Goal: Information Seeking & Learning: Learn about a topic

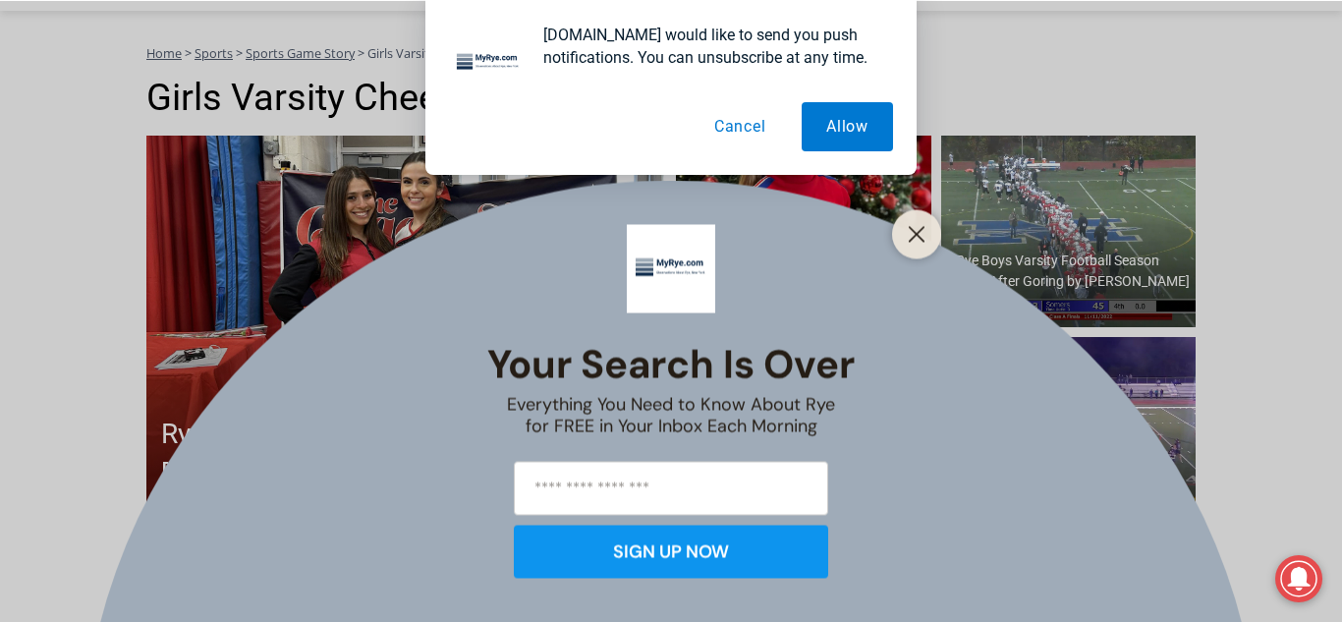
click at [753, 137] on button "Cancel" at bounding box center [740, 126] width 101 height 49
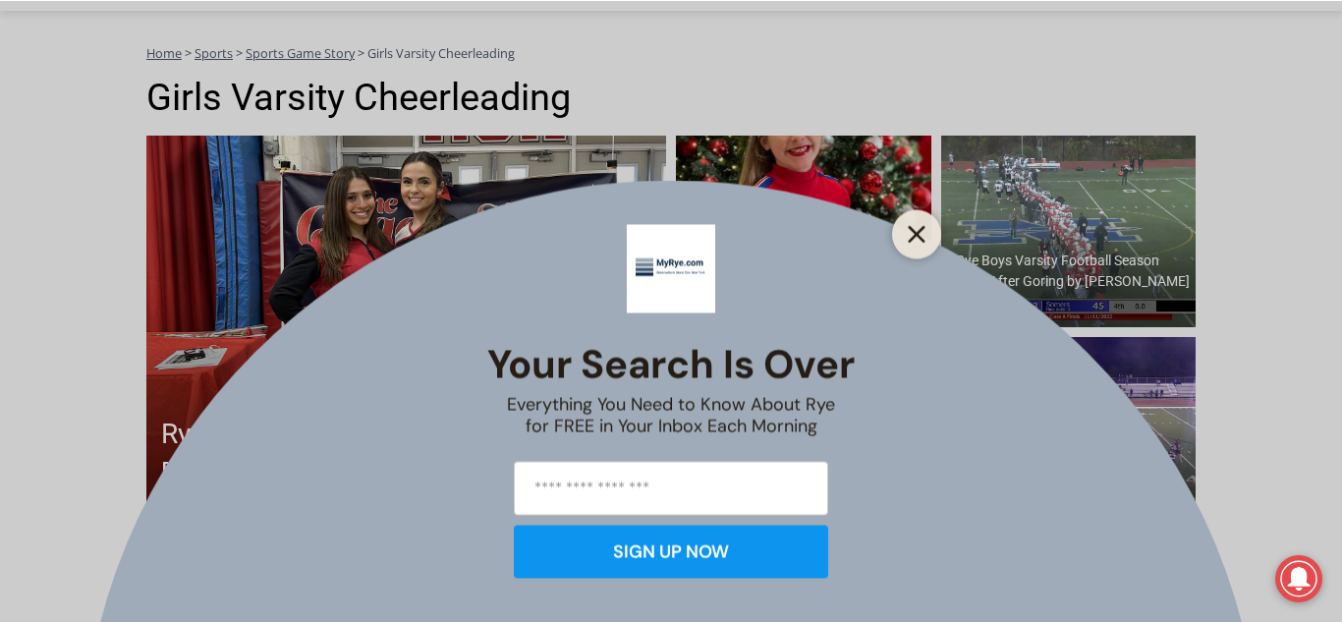
click at [925, 226] on button "Close" at bounding box center [917, 234] width 28 height 28
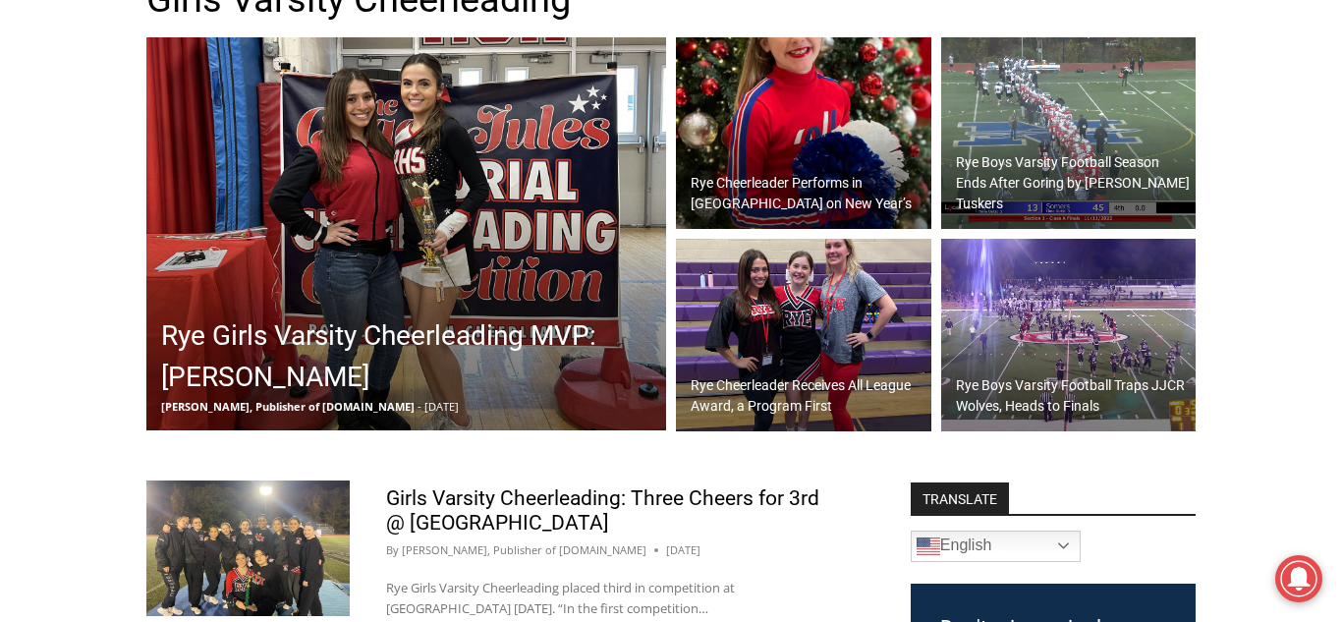
scroll to position [348, 0]
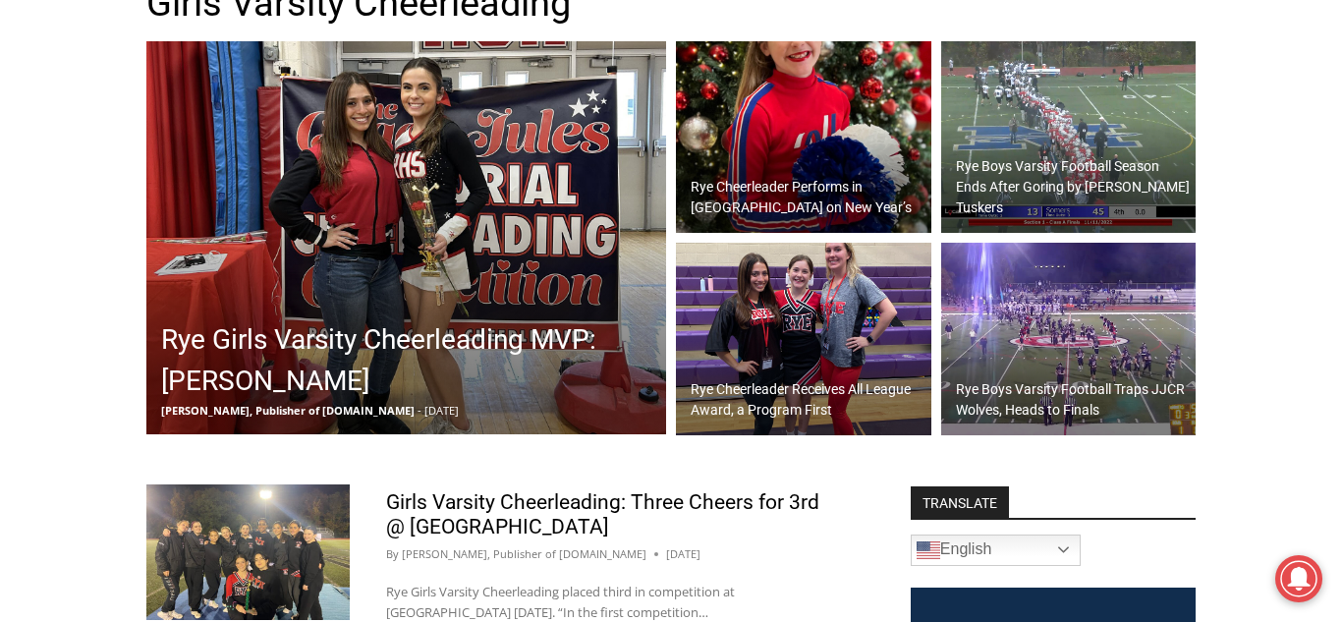
click at [833, 333] on img at bounding box center [803, 339] width 255 height 193
click at [839, 123] on img at bounding box center [803, 137] width 255 height 193
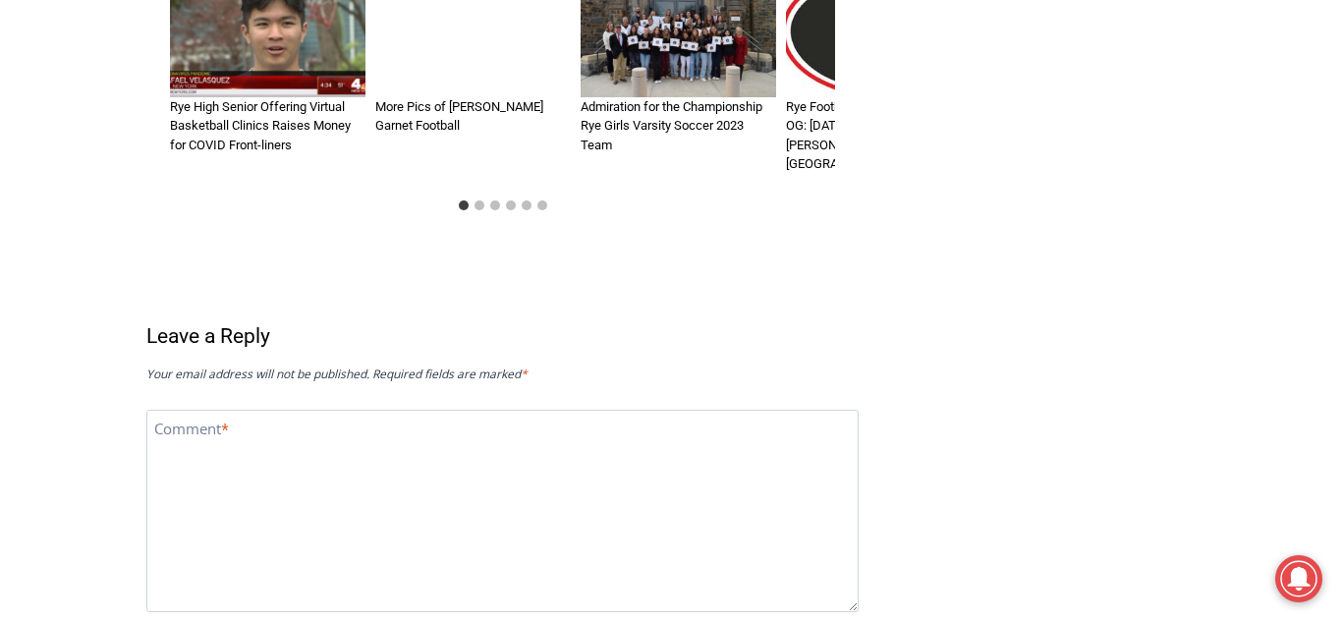
scroll to position [2290, 0]
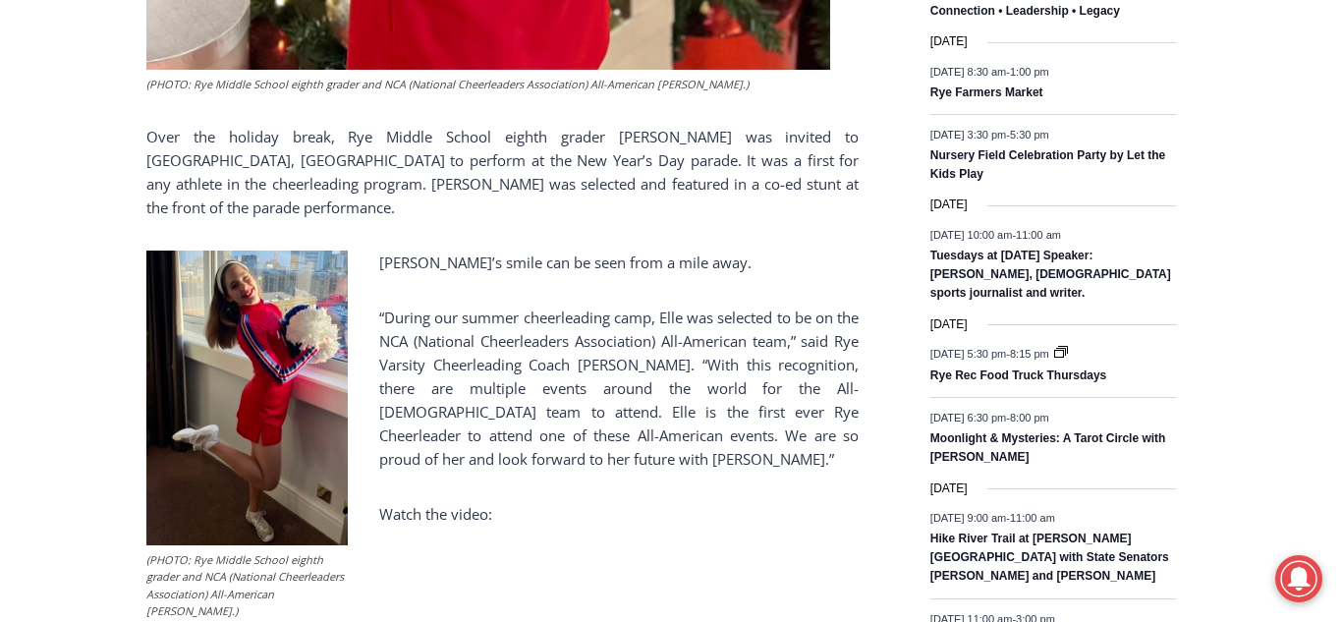
scroll to position [1377, 0]
